Goal: Task Accomplishment & Management: Use online tool/utility

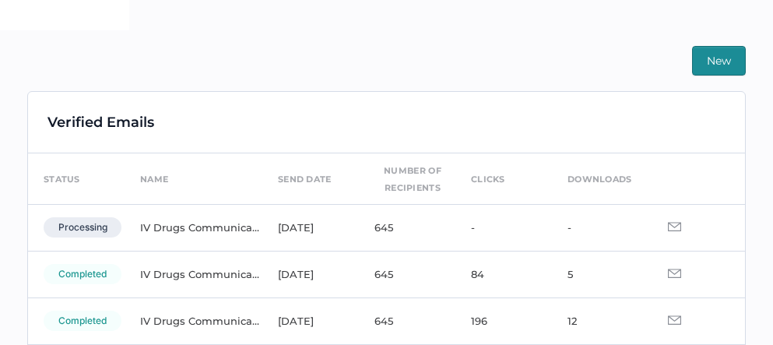
scroll to position [103, 0]
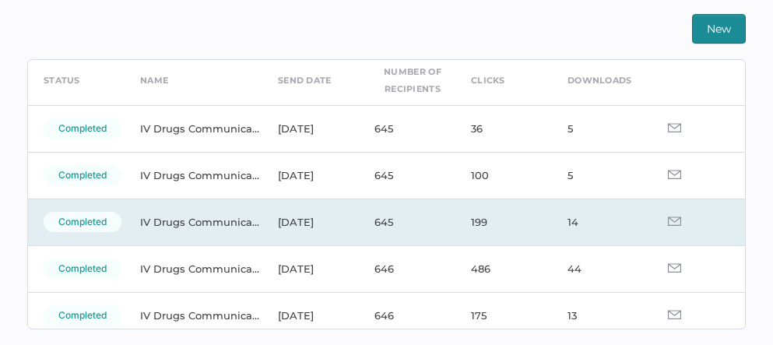
scroll to position [67, 0]
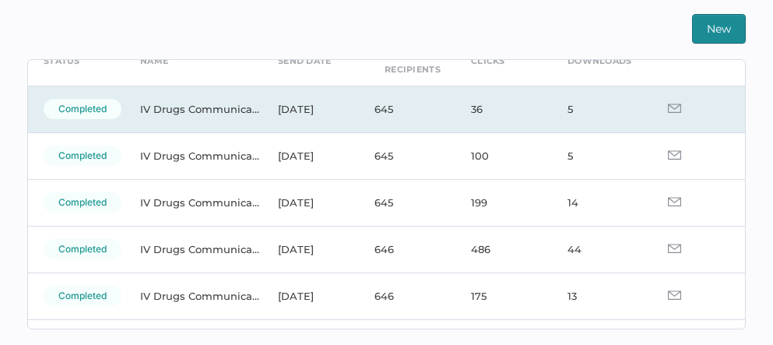
scroll to position [83, 0]
